Goal: Browse casually

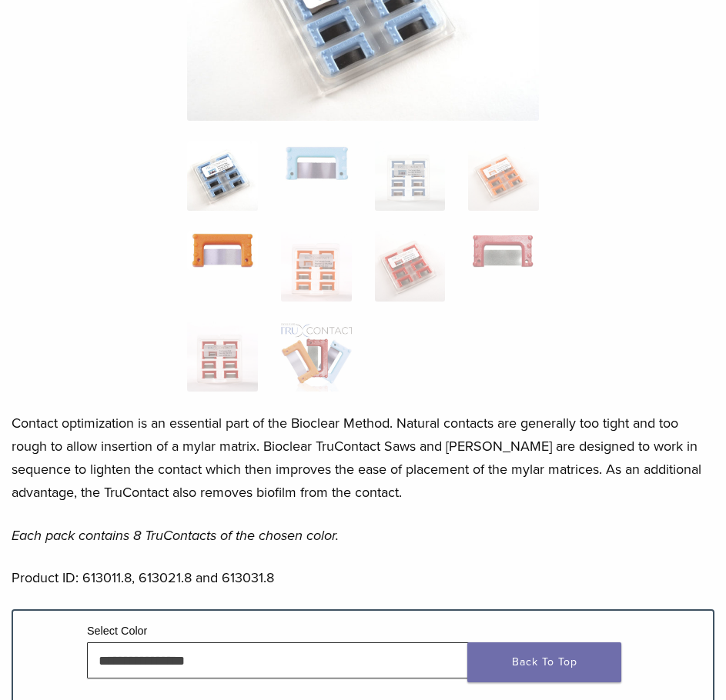
scroll to position [308, 0]
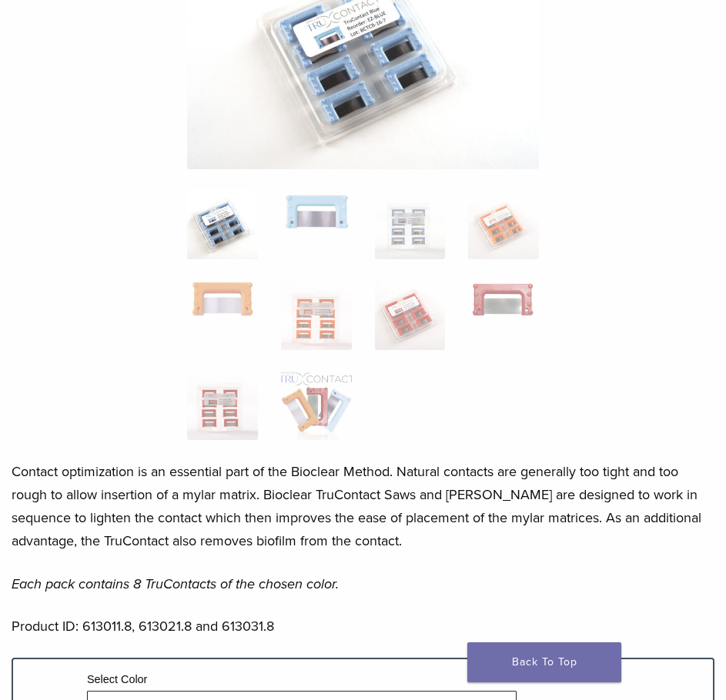
click at [240, 235] on img at bounding box center [222, 224] width 71 height 71
click at [301, 230] on img at bounding box center [316, 210] width 71 height 43
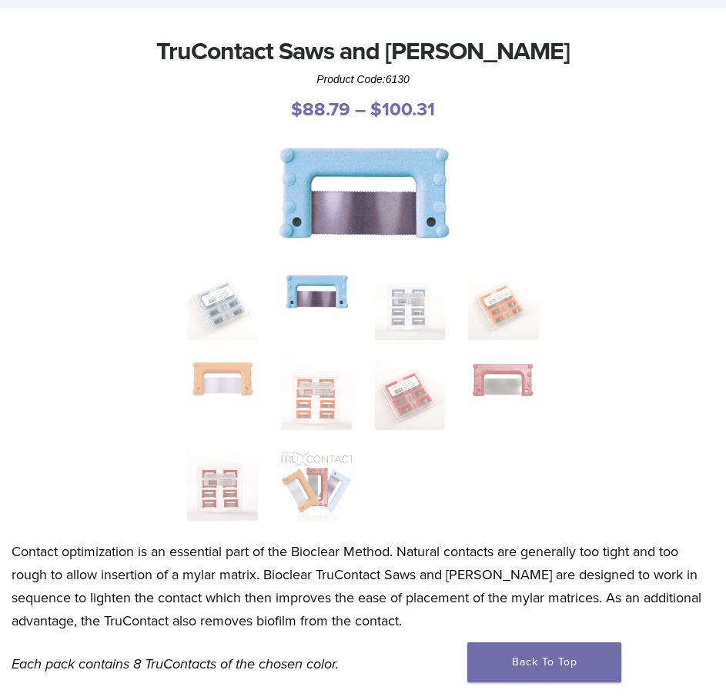
scroll to position [77, 0]
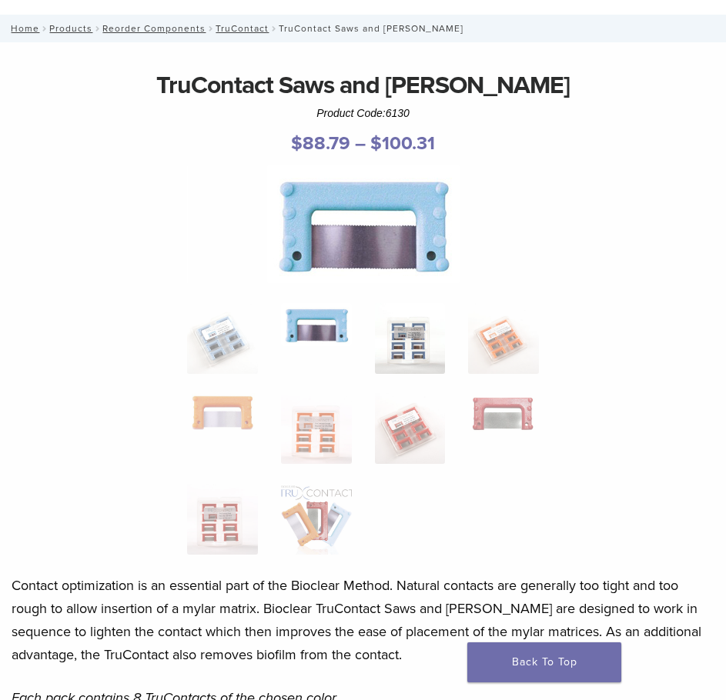
click at [413, 349] on img at bounding box center [410, 338] width 71 height 71
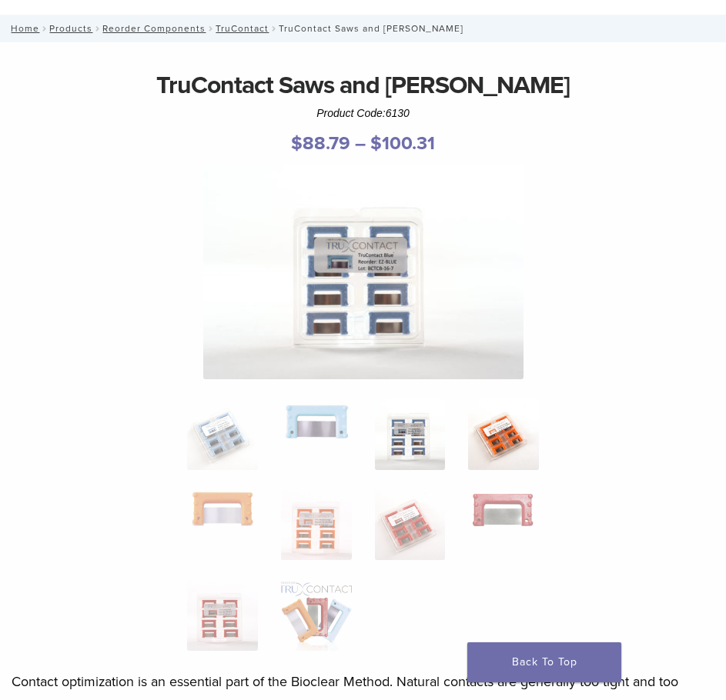
click at [524, 433] on img at bounding box center [503, 434] width 71 height 71
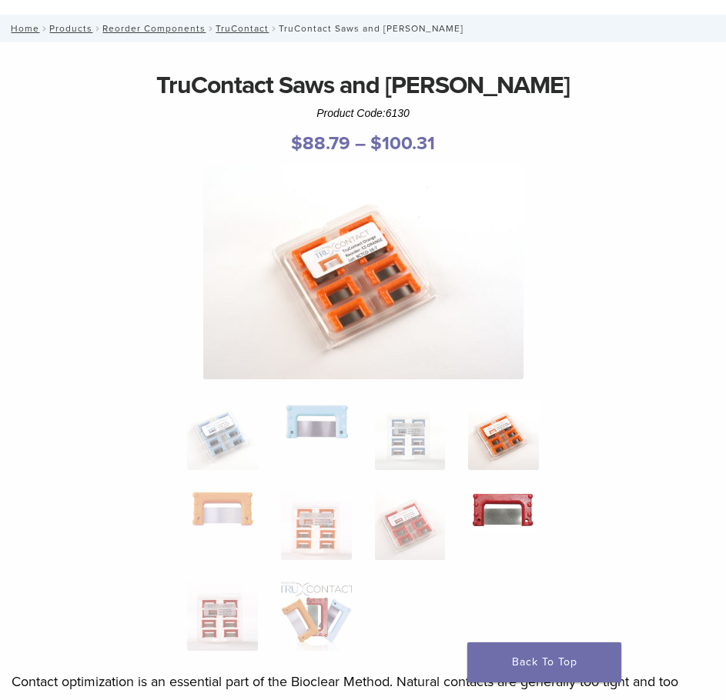
click at [506, 520] on img at bounding box center [503, 509] width 71 height 41
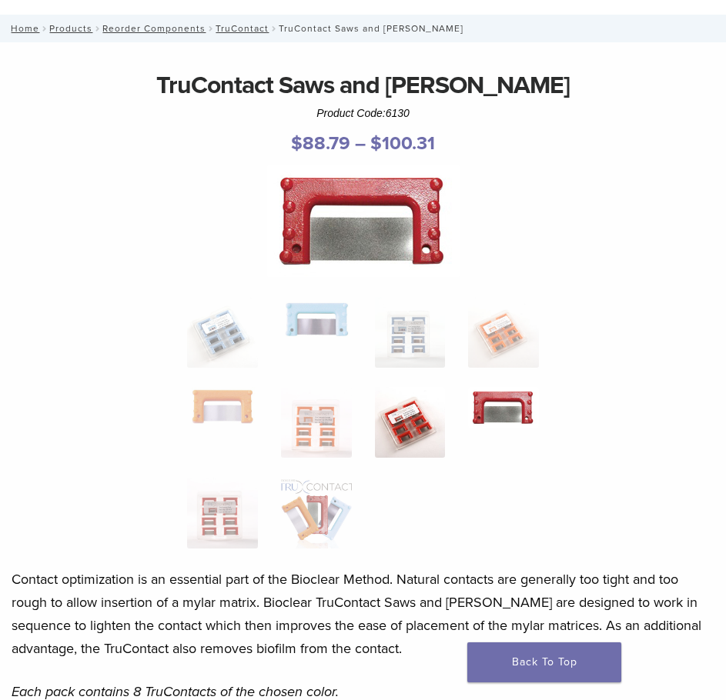
click at [419, 420] on img at bounding box center [410, 422] width 71 height 71
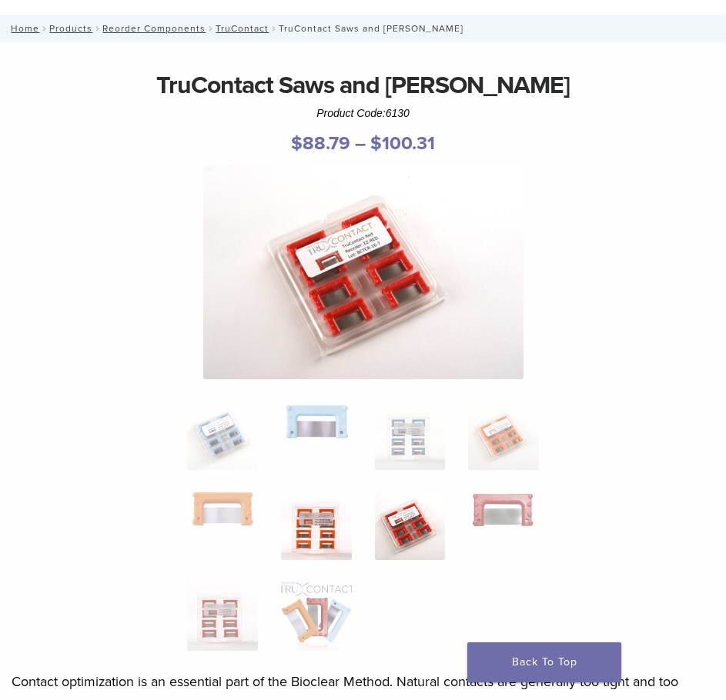
click at [319, 533] on img at bounding box center [316, 524] width 71 height 71
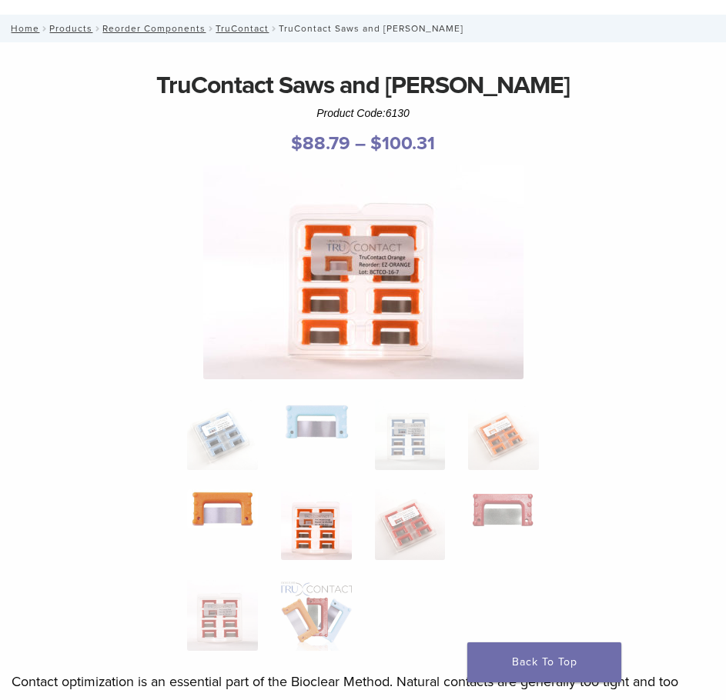
click at [209, 518] on img at bounding box center [222, 508] width 71 height 38
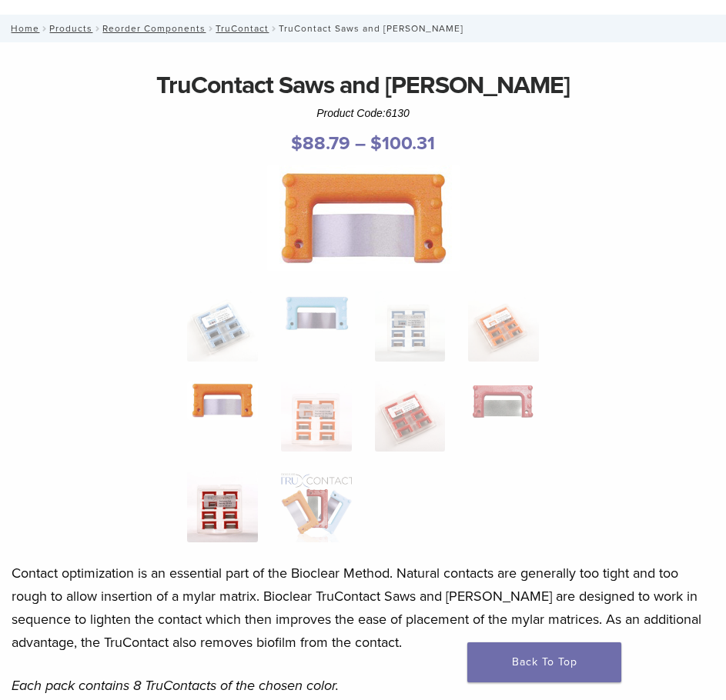
click at [207, 521] on img at bounding box center [222, 507] width 71 height 71
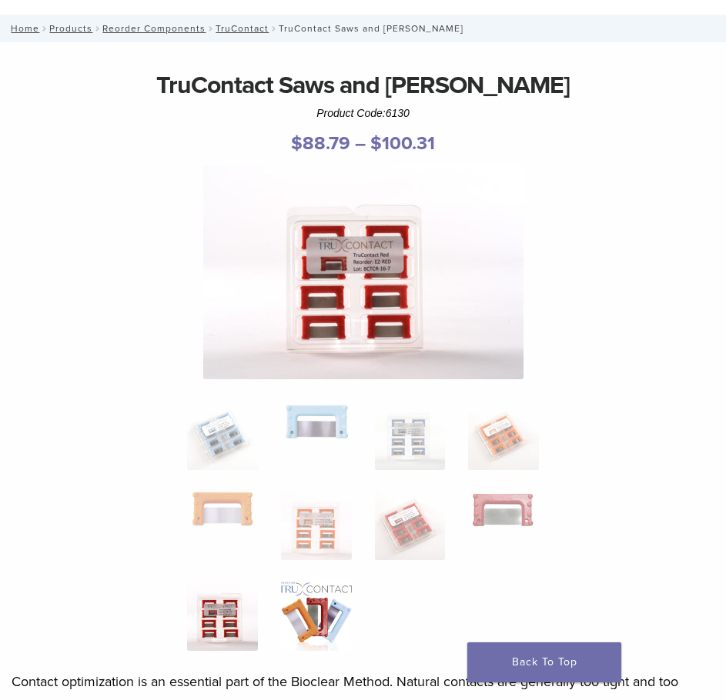
click at [319, 617] on img at bounding box center [316, 615] width 71 height 71
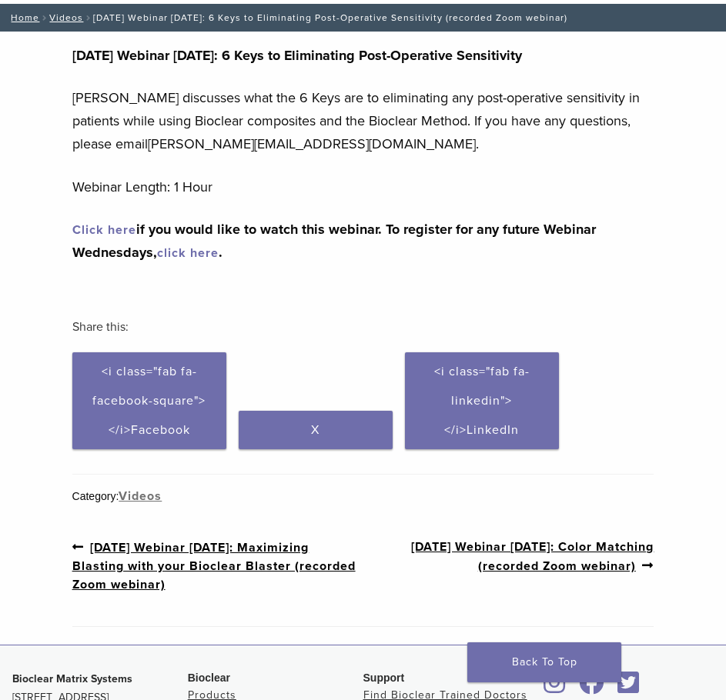
scroll to position [77, 0]
